Goal: Find specific page/section: Find specific page/section

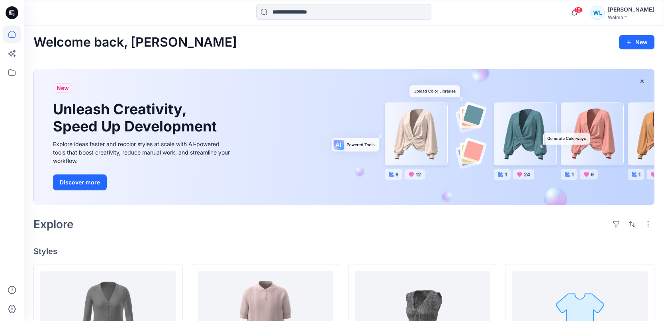
scroll to position [177, 0]
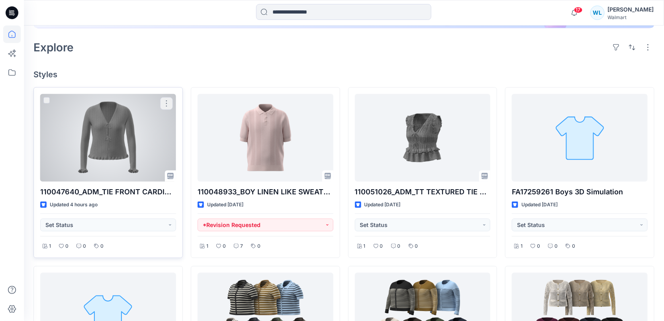
click at [140, 124] on div at bounding box center [108, 138] width 136 height 88
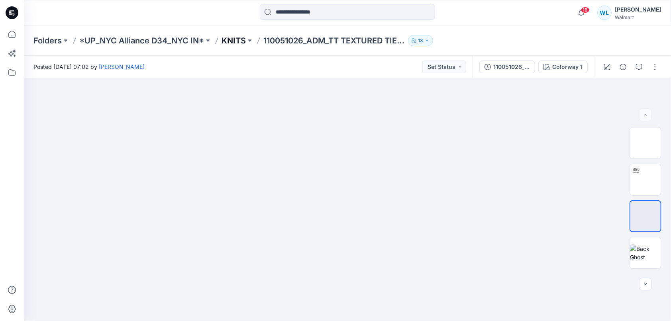
click at [239, 41] on p "KNITS" at bounding box center [234, 40] width 24 height 11
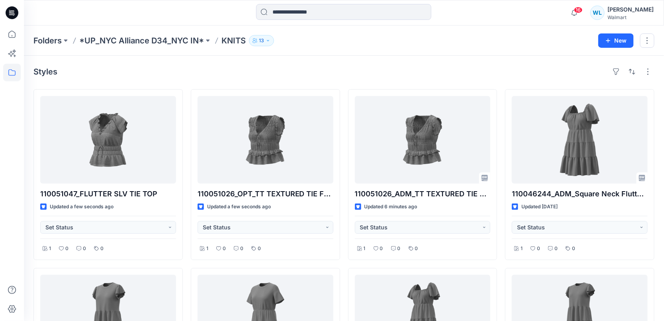
click at [495, 75] on div "Styles" at bounding box center [343, 71] width 621 height 13
click at [488, 71] on div "Styles" at bounding box center [343, 71] width 621 height 13
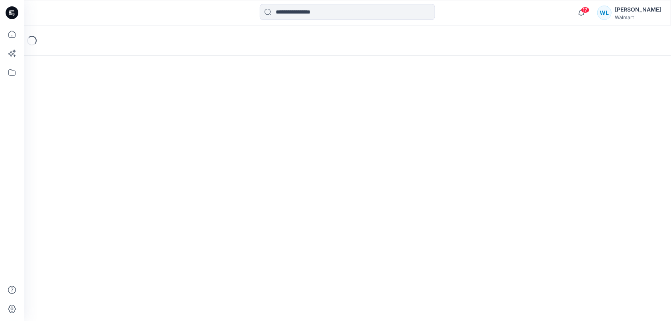
click at [193, 37] on div "Loading..." at bounding box center [347, 41] width 647 height 30
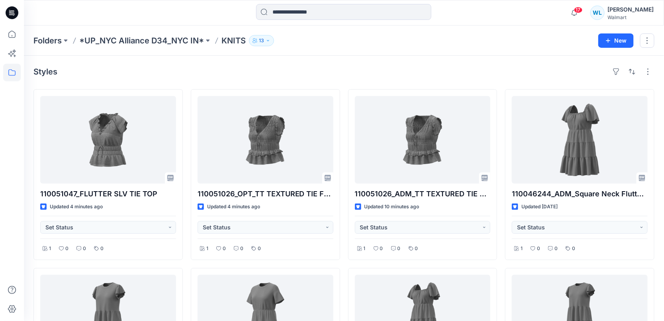
click at [258, 69] on div "Styles" at bounding box center [343, 71] width 621 height 13
click at [267, 68] on div "Styles" at bounding box center [343, 71] width 621 height 13
click at [269, 71] on div "Styles" at bounding box center [343, 71] width 621 height 13
click at [276, 68] on div "Styles" at bounding box center [343, 71] width 621 height 13
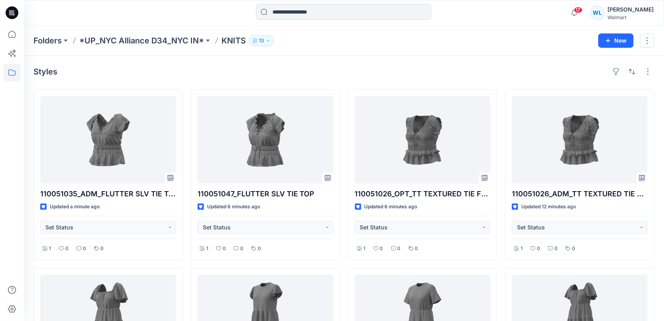
click at [275, 71] on div "Styles" at bounding box center [343, 71] width 621 height 13
